Goal: Information Seeking & Learning: Learn about a topic

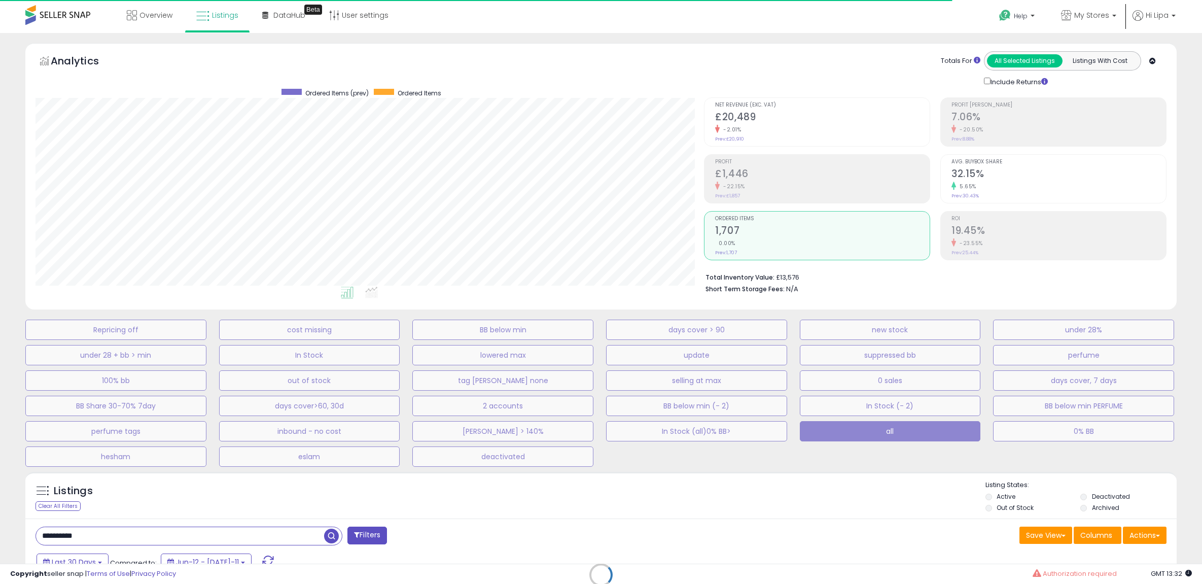
select select "**"
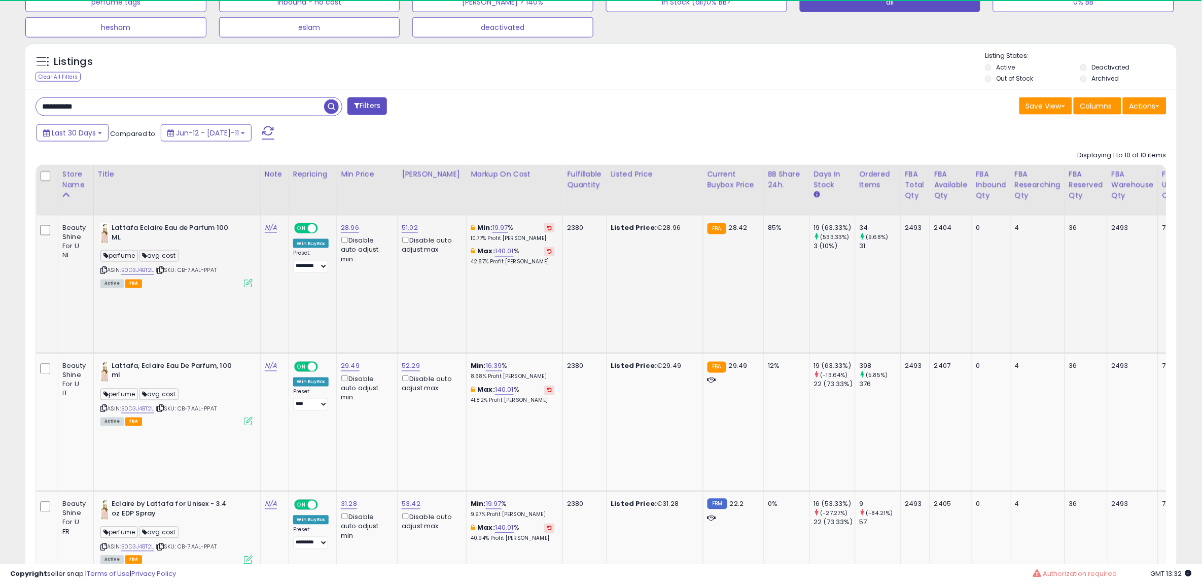
scroll to position [383, 0]
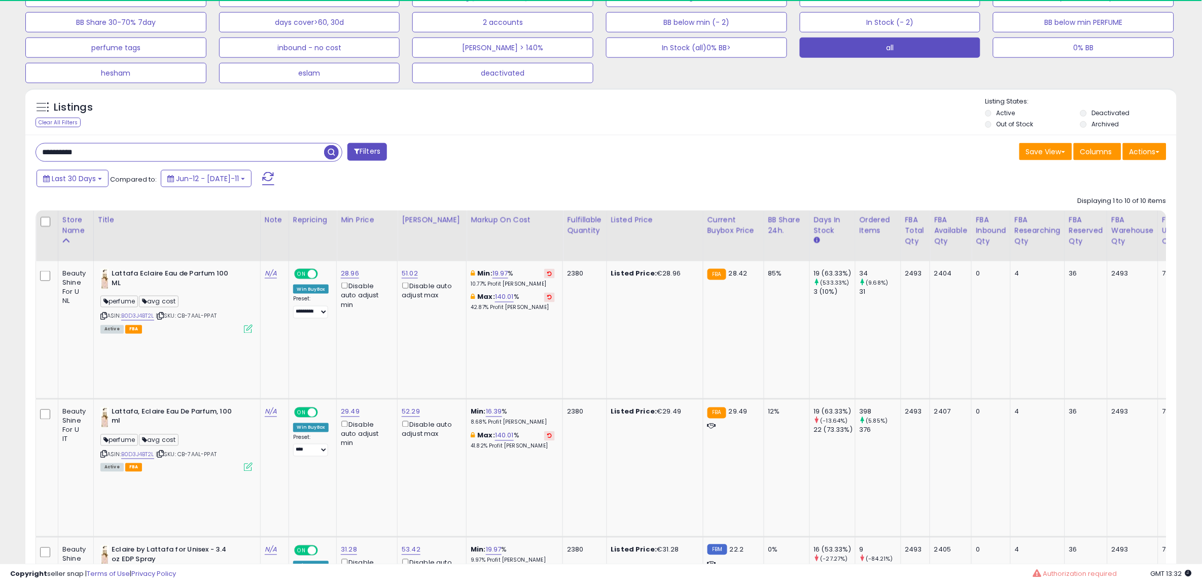
click at [326, 153] on span "button" at bounding box center [331, 152] width 15 height 15
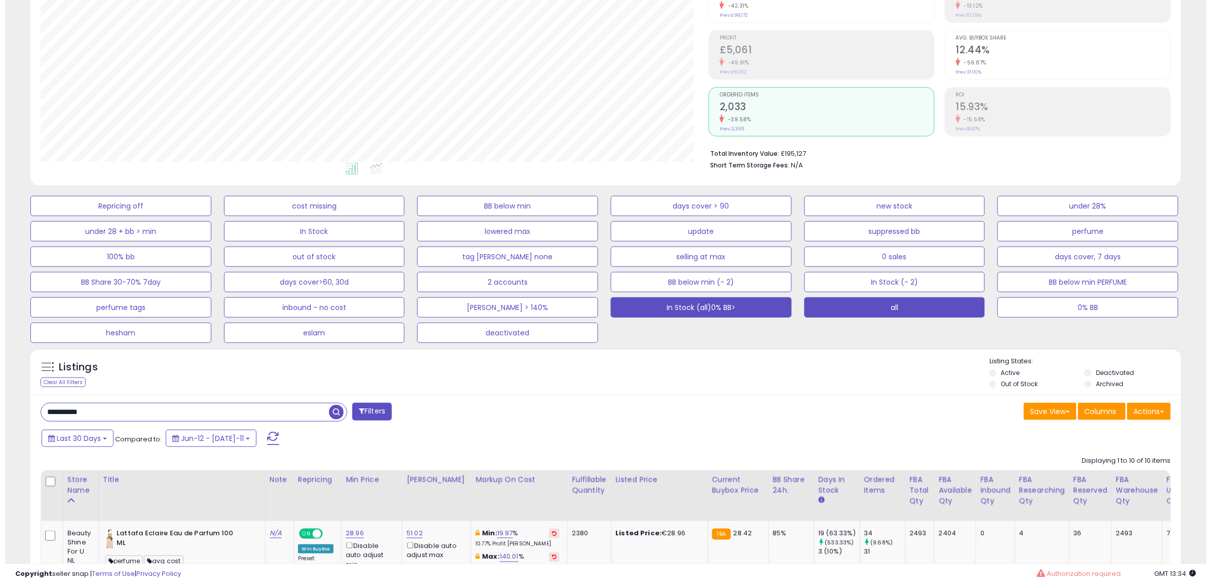
scroll to position [0, 0]
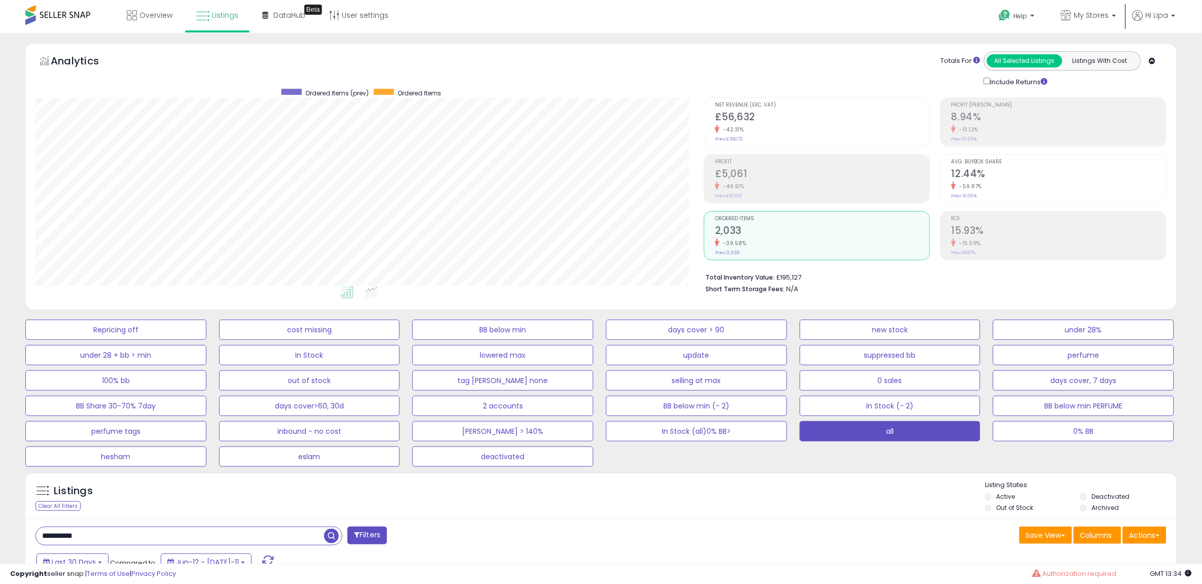
click at [1026, 185] on div "-59.87%" at bounding box center [1058, 187] width 214 height 10
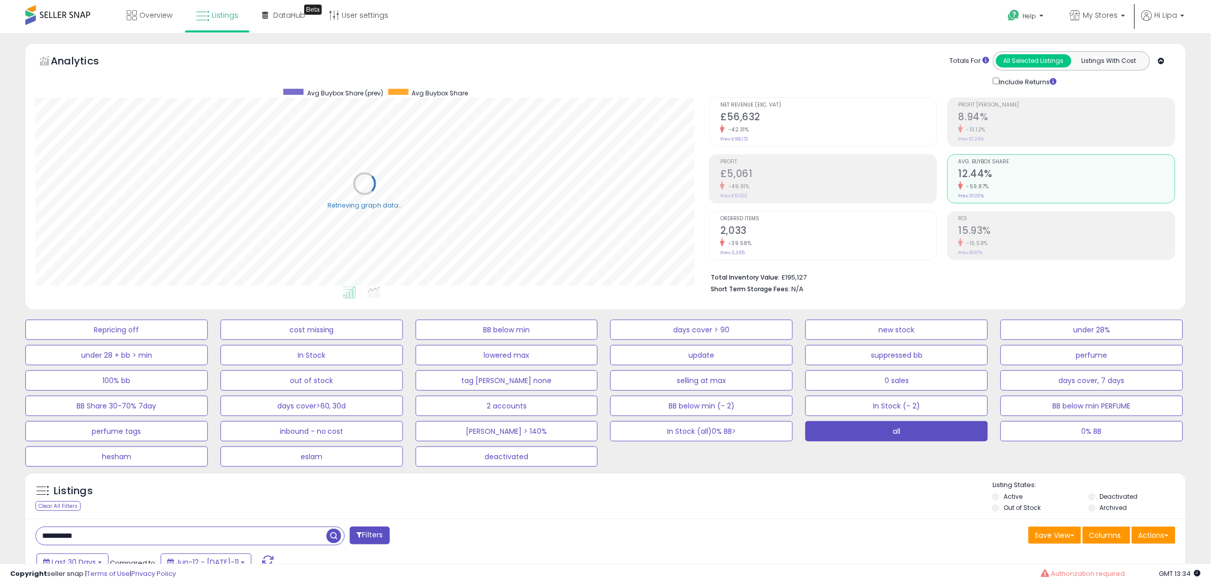
scroll to position [506870, 506404]
click at [1006, 228] on h2 "15.93%" at bounding box center [1067, 232] width 217 height 14
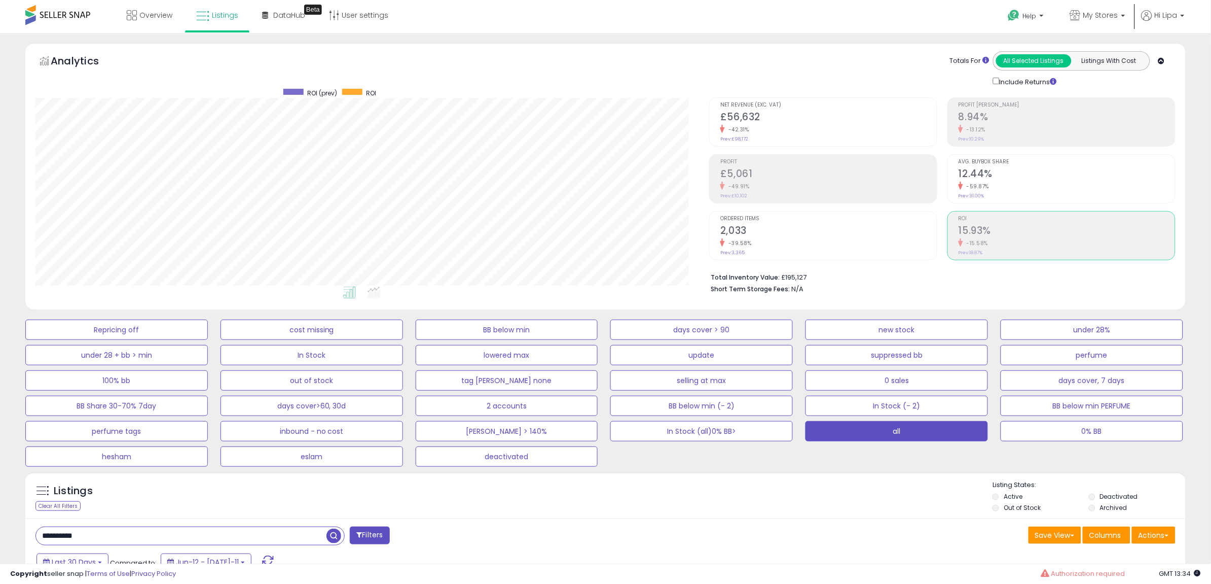
scroll to position [506870, 506410]
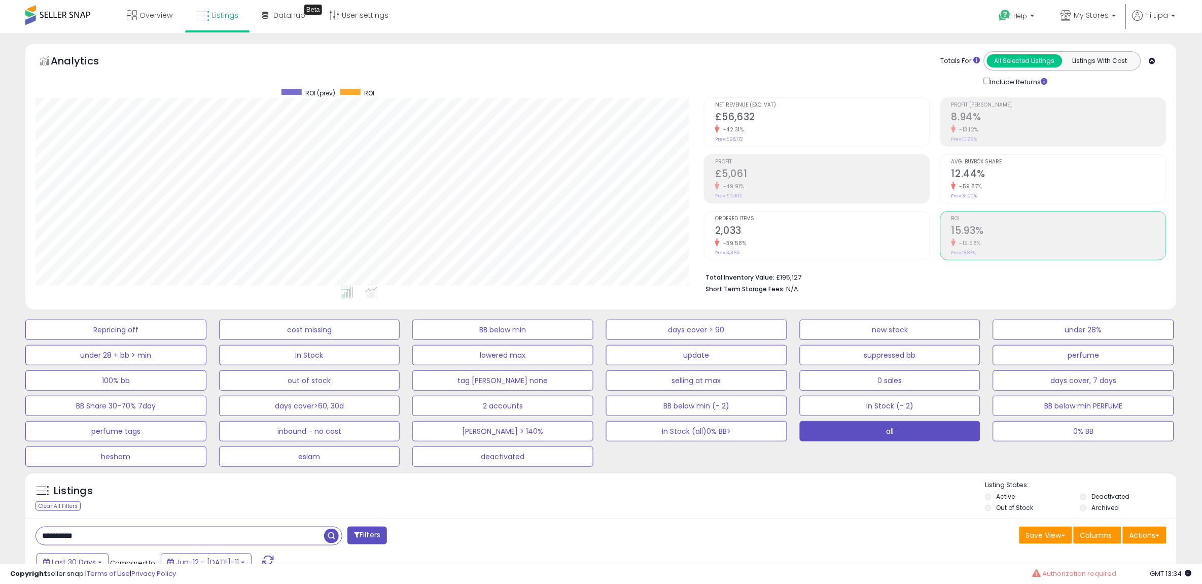
click at [696, 223] on div "Retrieving aggregations.. Net Revenue (Exc. VAT) £56,632 -42.31% Prev: £98,172 …" at bounding box center [935, 193] width 478 height 212
click at [717, 228] on h2 "2,033" at bounding box center [822, 232] width 214 height 14
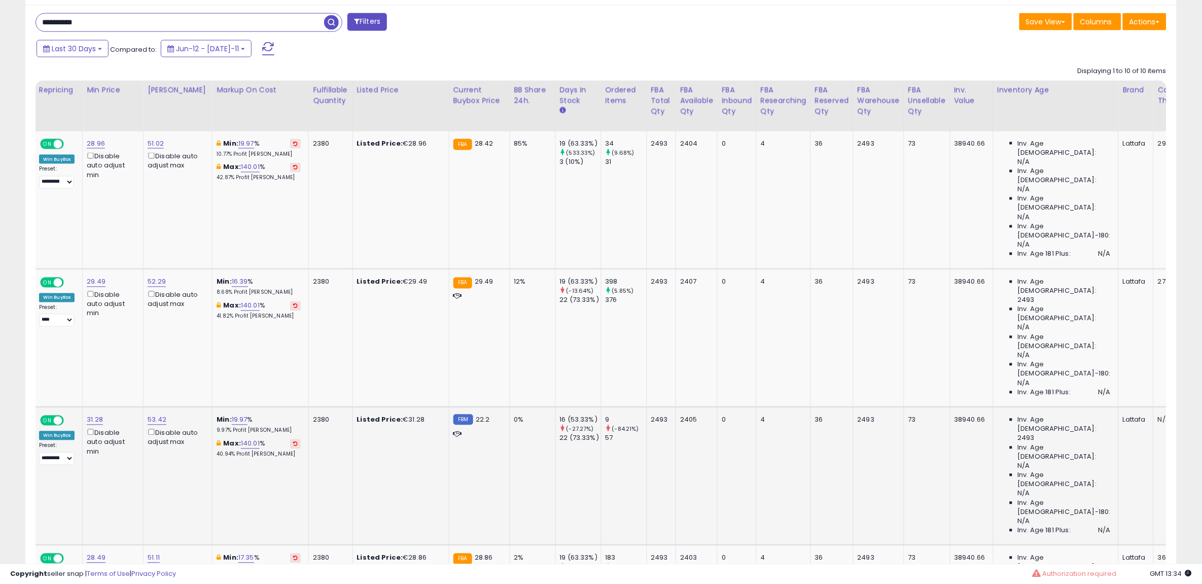
scroll to position [0, 0]
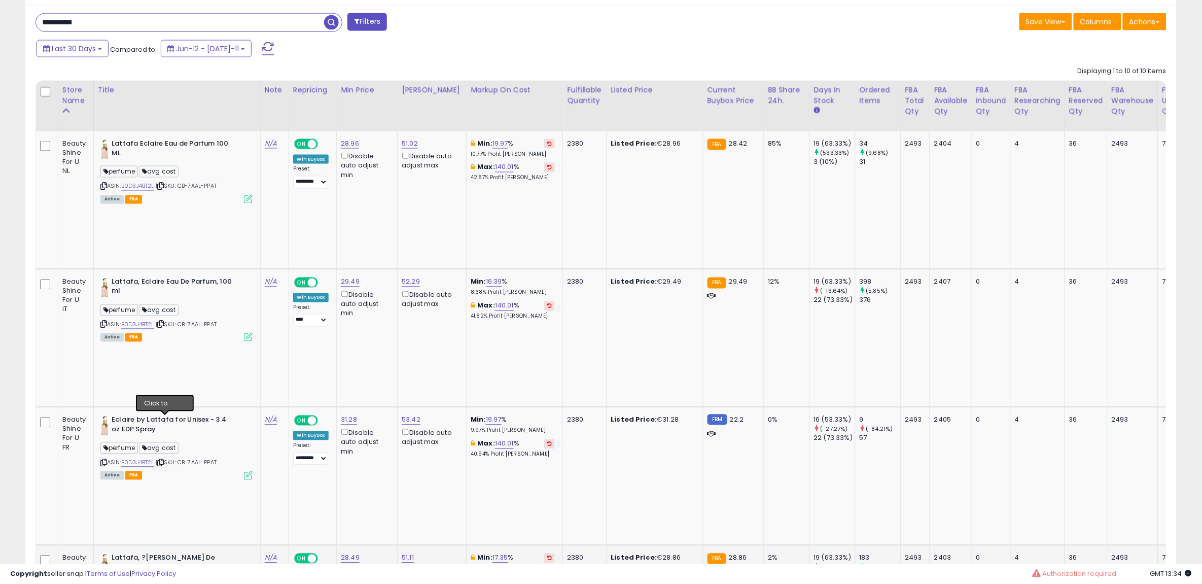
drag, startPoint x: 172, startPoint y: 225, endPoint x: 157, endPoint y: 224, distance: 15.3
click at [157, 277] on b "Lattafa, Eclaire Eau De Parfum, 100 ml" at bounding box center [173, 287] width 123 height 21
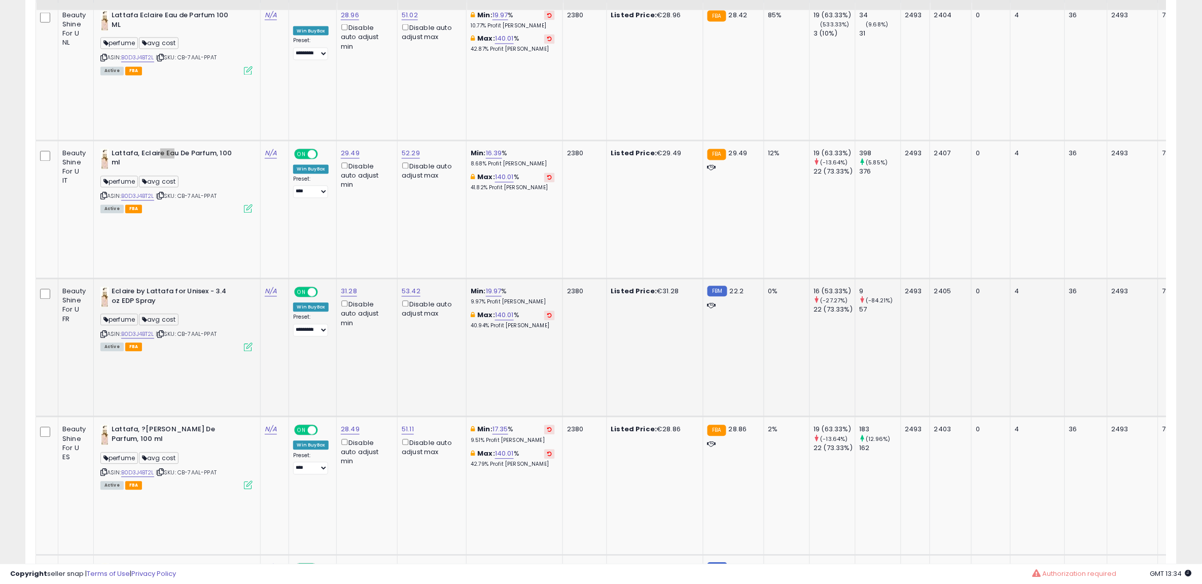
scroll to position [513, 0]
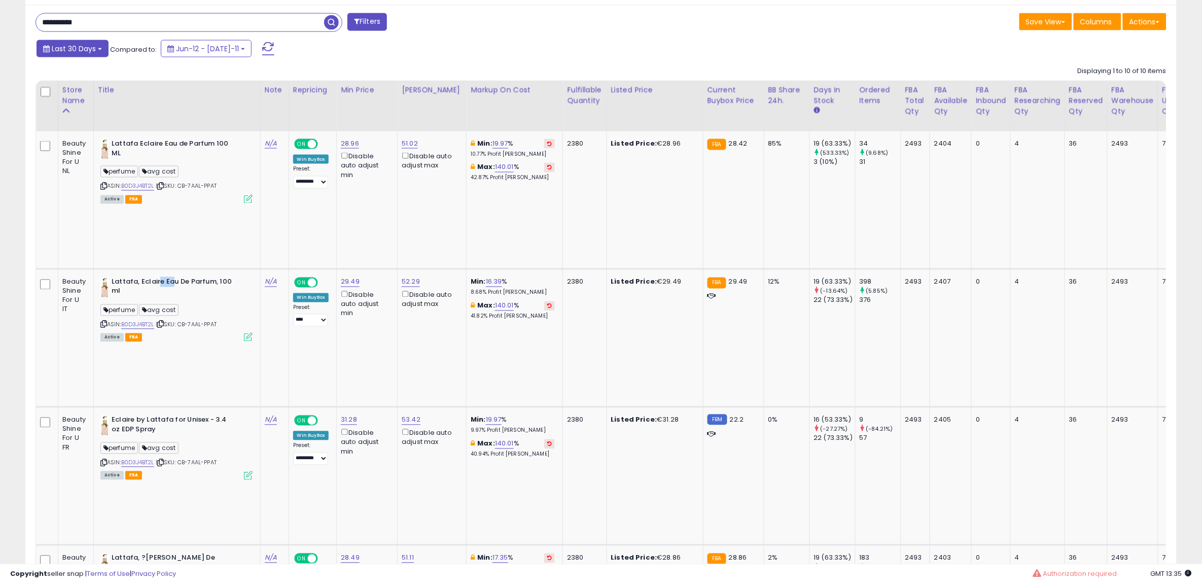
click at [57, 53] on button "Last 30 Days" at bounding box center [73, 48] width 72 height 17
click at [103, 110] on li "Custom Range" at bounding box center [81, 112] width 81 height 14
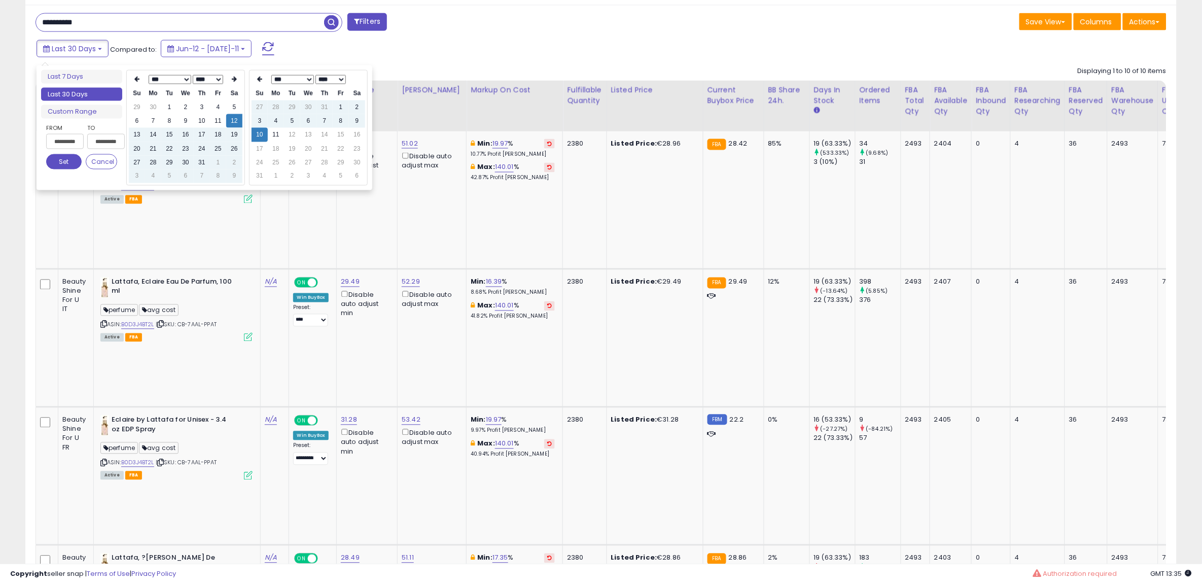
type input "**********"
click at [274, 139] on td "11" at bounding box center [276, 135] width 16 height 14
type input "**********"
click at [65, 163] on button "Set" at bounding box center [63, 161] width 35 height 15
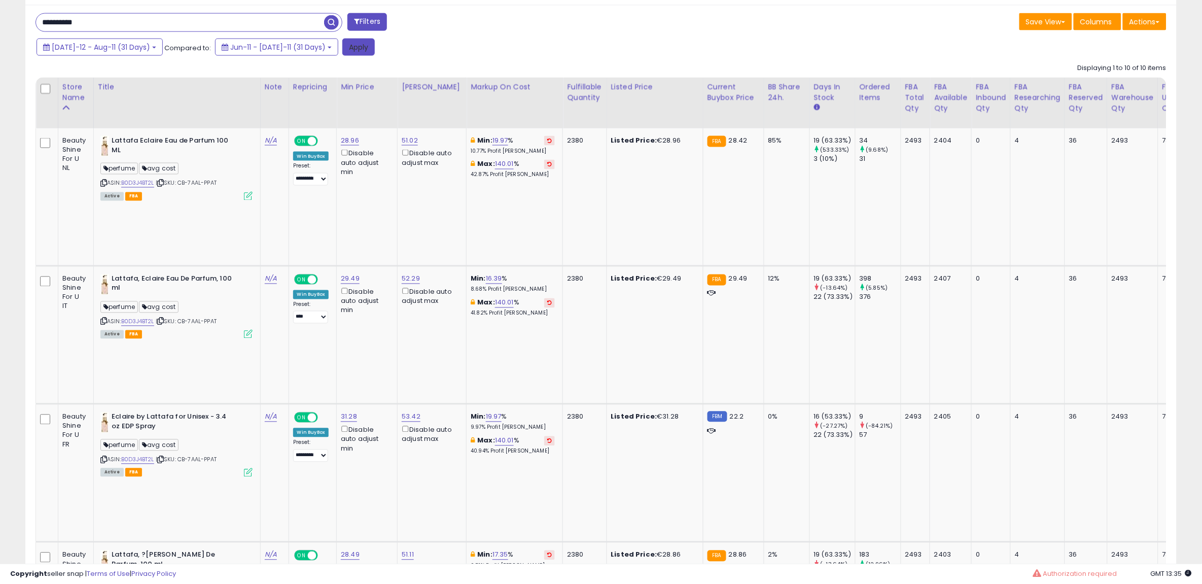
click at [342, 52] on button "Apply" at bounding box center [358, 47] width 32 height 17
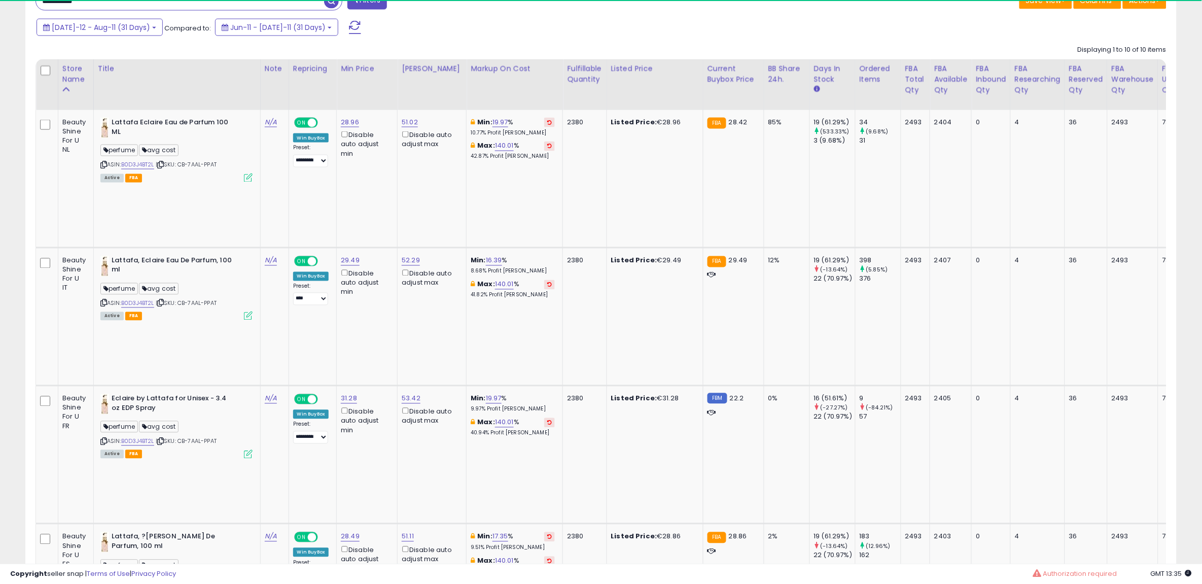
scroll to position [208, 668]
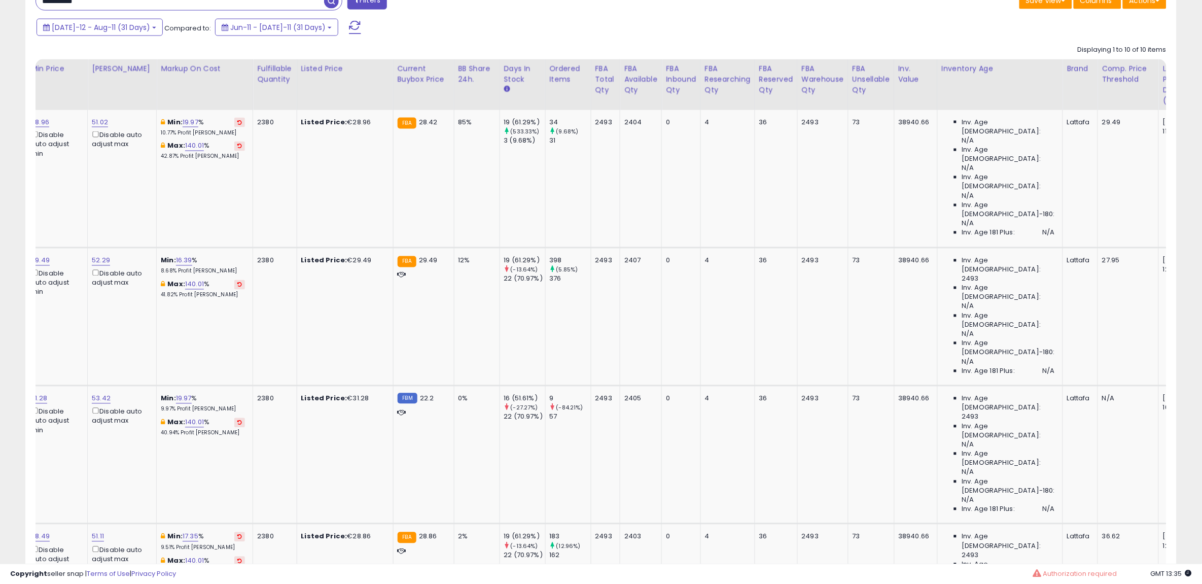
scroll to position [0, 279]
